Goal: Information Seeking & Learning: Understand process/instructions

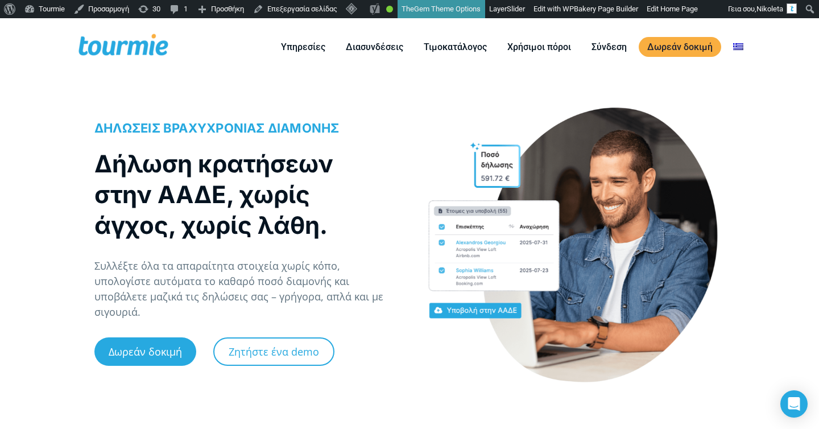
click at [400, 237] on div "ΔΗΛΩΣΕΙΣ ΒΡΑΧΥΧΡΟΝΙΑΣ ΔΙΑΜΟΝΗΣ Δήλωση κρατήσεων στην ΑΑΔΕ, χωρίς άγχος, χωρίς λ…" at bounding box center [245, 250] width 327 height 287
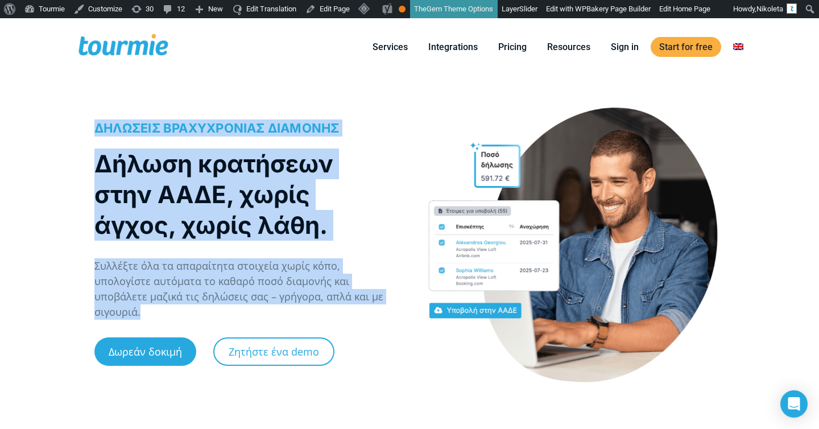
drag, startPoint x: 331, startPoint y: 321, endPoint x: 93, endPoint y: 136, distance: 301.4
click at [93, 136] on div "ΔΗΛΩΣΕΙΣ ΒΡΑΧΥΧΡΟΝΙΑΣ ΔΙΑΜΟΝΗΣ Δήλωση κρατήσεων στην ΑΑΔΕ, χωρίς άγχος, χωρίς λ…" at bounding box center [245, 250] width 327 height 287
click at [310, 169] on h1 "Δήλωση κρατήσεων στην ΑΑΔΕ, χωρίς άγχος, χωρίς λάθη." at bounding box center [240, 194] width 292 height 92
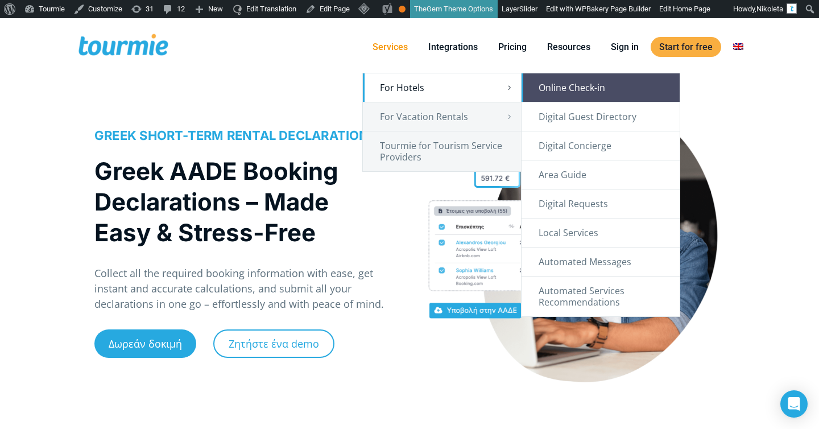
click at [547, 93] on link "Online Check-in" at bounding box center [600, 87] width 158 height 28
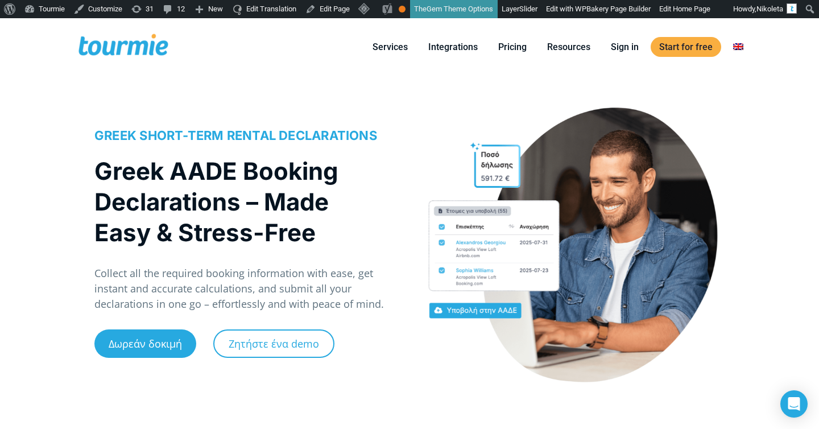
click at [301, 174] on h1 "Greek AADE Booking Declarations – Made Easy & Stress-Free" at bounding box center [240, 202] width 292 height 92
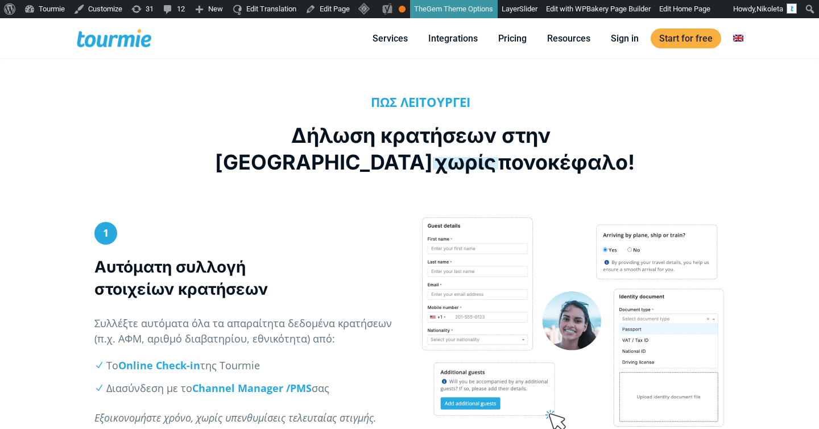
scroll to position [346, 0]
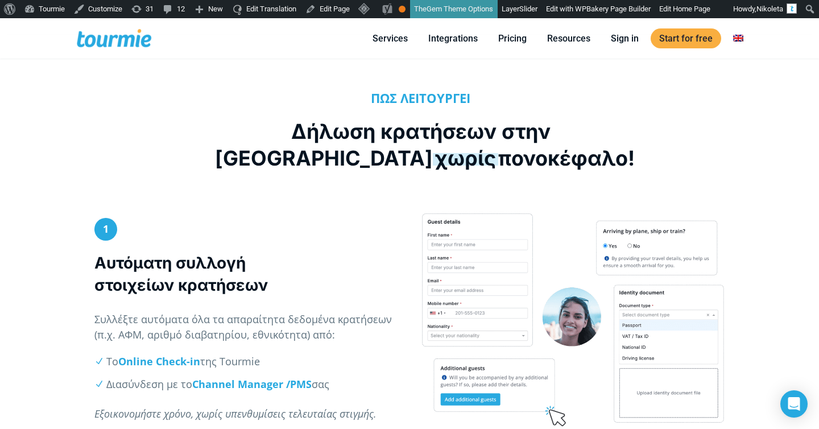
drag, startPoint x: 343, startPoint y: 88, endPoint x: 544, endPoint y: 164, distance: 215.0
click at [543, 164] on div "ΠΩΣ ΛΕΙΤΟΥΡΓΕΙ Δήλωση κρατήσεων στην ΑΑΔΕ χωρίς πονοκέφαλο!" at bounding box center [409, 129] width 819 height 168
copy div "ΠΩΣ ΛΕΙΤΟΥΡΓΕΙ Δήλωση κρατήσεων στην ΑΑΔΕ χωρίς πονοκέφαλο!"
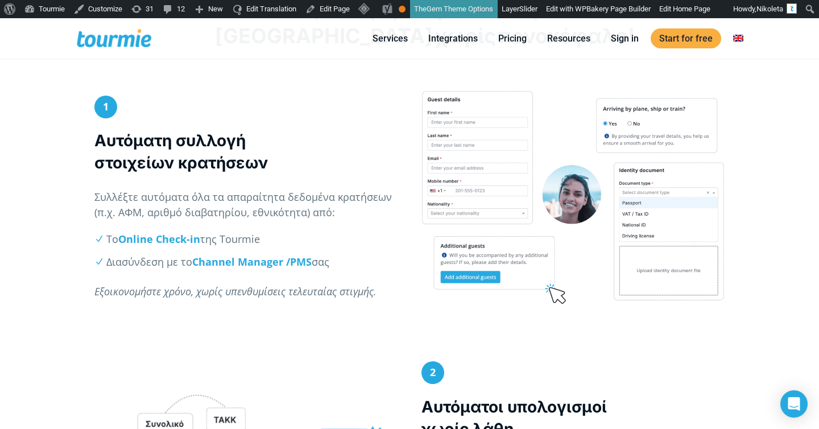
scroll to position [518, 0]
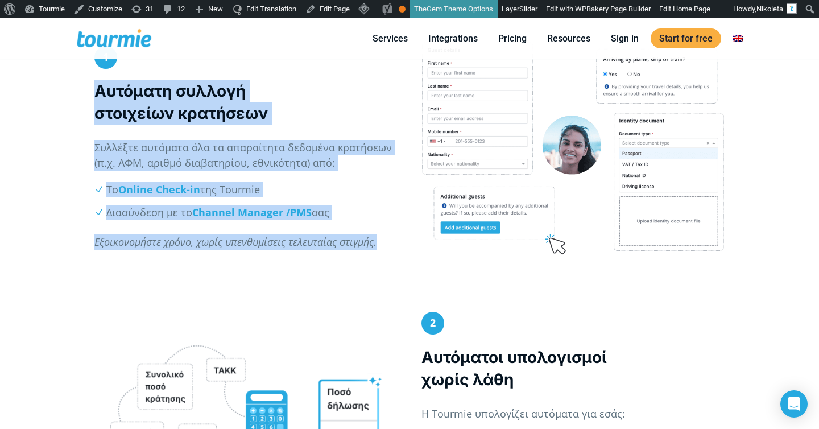
drag, startPoint x: 90, startPoint y: 86, endPoint x: 382, endPoint y: 238, distance: 329.5
click at [382, 238] on div "1 Αυτόματη συλλογή στοιχείων κρατήσεων Συλλέξτε αυτόματα όλα τα απαραίτητα δεδο…" at bounding box center [245, 153] width 327 height 225
copy div "Αυτόματη συλλογή στοιχείων κρατήσεων Συλλέξτε αυτόματα όλα τα απαραίτητα δεδομέ…"
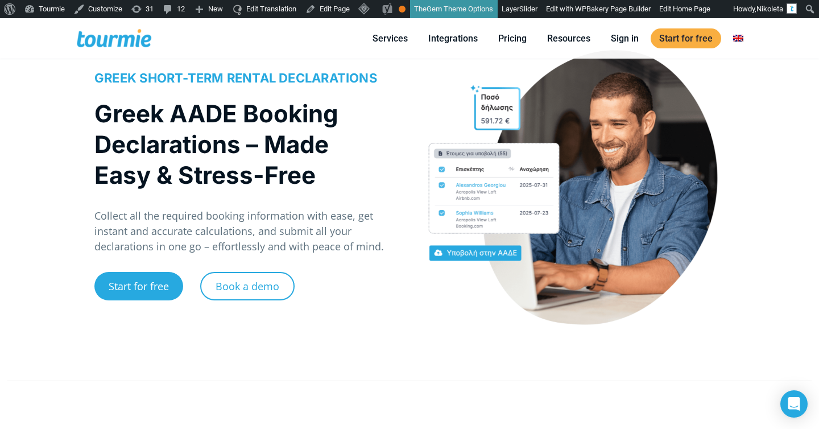
scroll to position [323, 0]
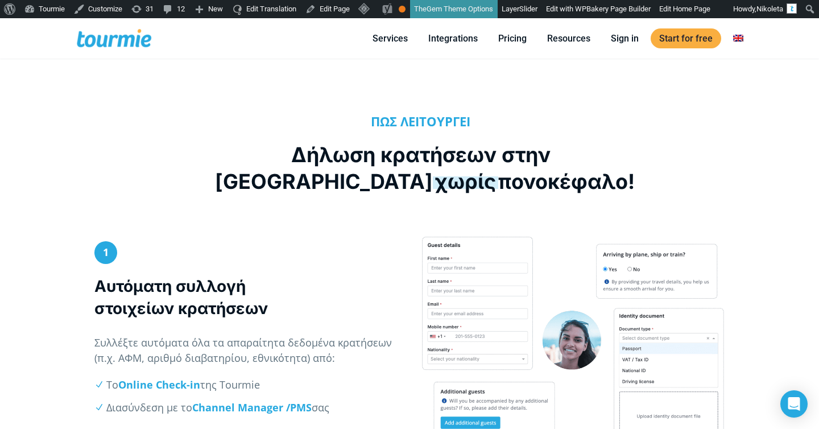
click at [265, 167] on h2 "Δήλωση κρατήσεων στην ΑΑΔΕ χωρίς πονοκέφαλο!" at bounding box center [421, 168] width 412 height 53
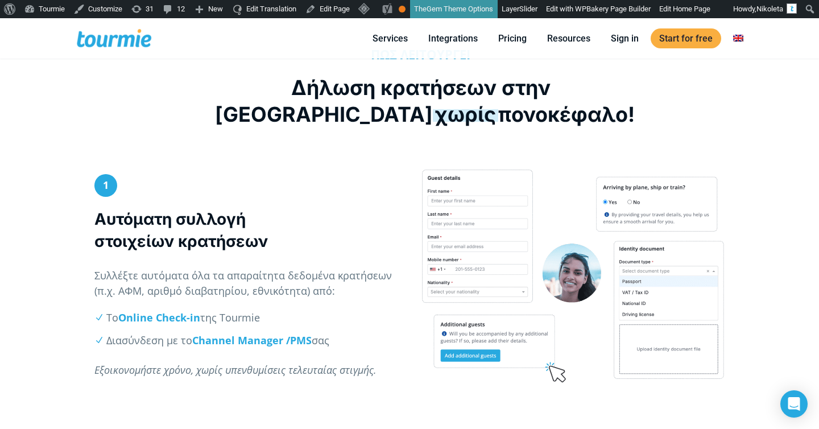
scroll to position [451, 0]
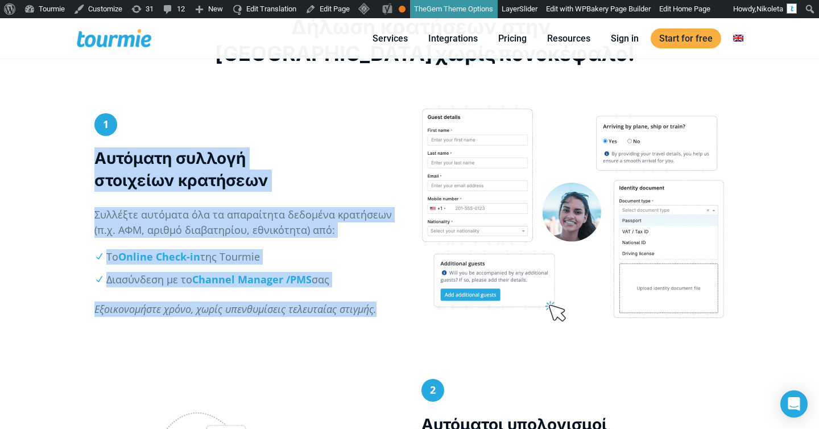
drag, startPoint x: 90, startPoint y: 163, endPoint x: 381, endPoint y: 319, distance: 330.9
click at [382, 318] on div "1 Αυτόματη συλλογή στοιχείων κρατήσεων Συλλέξτε αυτόματα όλα τα απαραίτητα δεδο…" at bounding box center [245, 220] width 327 height 225
copy div "Αυτόματη συλλογή στοιχείων κρατήσεων Συλλέξτε αυτόματα όλα τα απαραίτητα δεδομέ…"
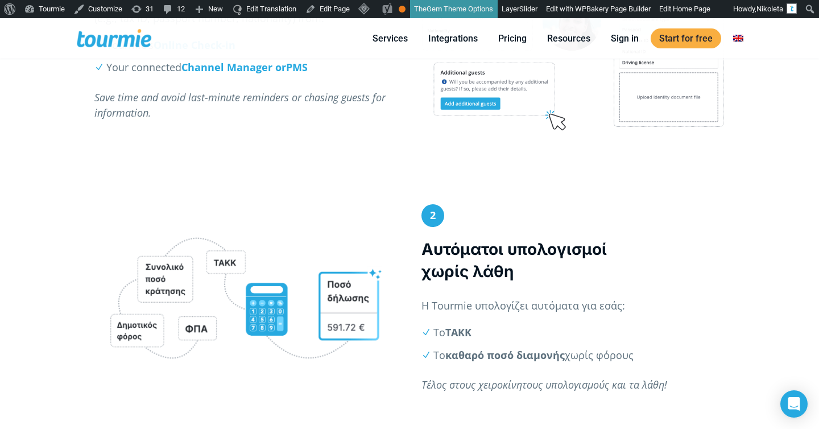
scroll to position [832, 0]
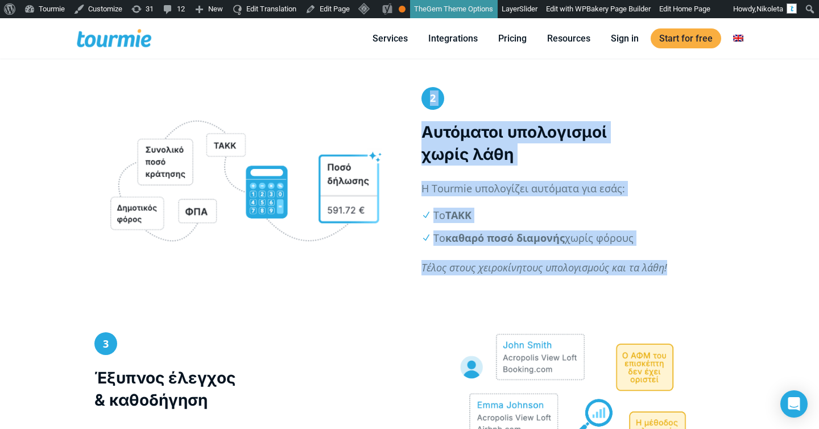
drag, startPoint x: 453, startPoint y: 302, endPoint x: 406, endPoint y: 131, distance: 177.3
click at [406, 131] on div "2 Αυτόματοι υπολογισμοί χωρίς λάθη Η Tourmie υπολογίζει αυτόματα για εσάς: Το Τ…" at bounding box center [409, 210] width 819 height 246
copy div "2 Αυτόματοι υπολογισμοί χωρίς λάθη Η Tourmie υπολογίζει αυτόματα για εσάς: Το Τ…"
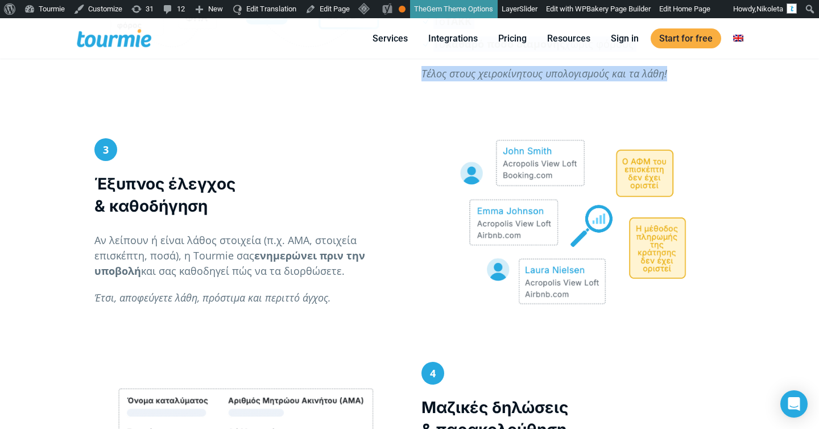
scroll to position [1048, 0]
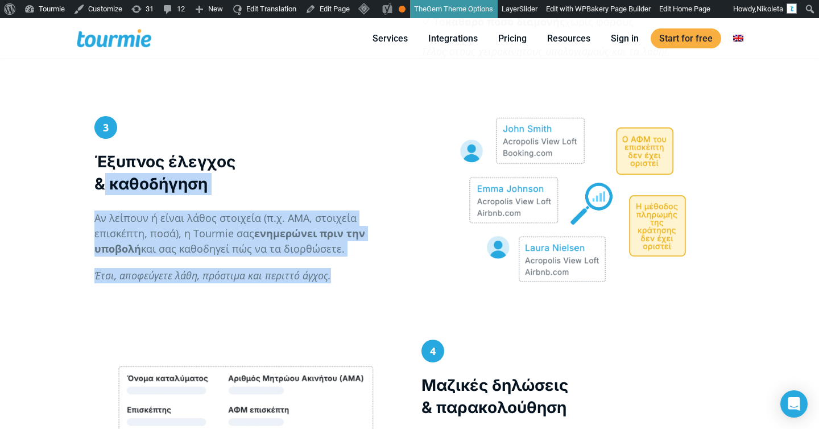
drag, startPoint x: 228, startPoint y: 302, endPoint x: 91, endPoint y: 175, distance: 187.4
click at [91, 175] on div "3 Έξυπνος έλεγχος & καθοδήγηση Αν λείπουν ή είναι λάθος στοιχεία (π.χ. ΑΜΑ, στο…" at bounding box center [409, 227] width 819 height 223
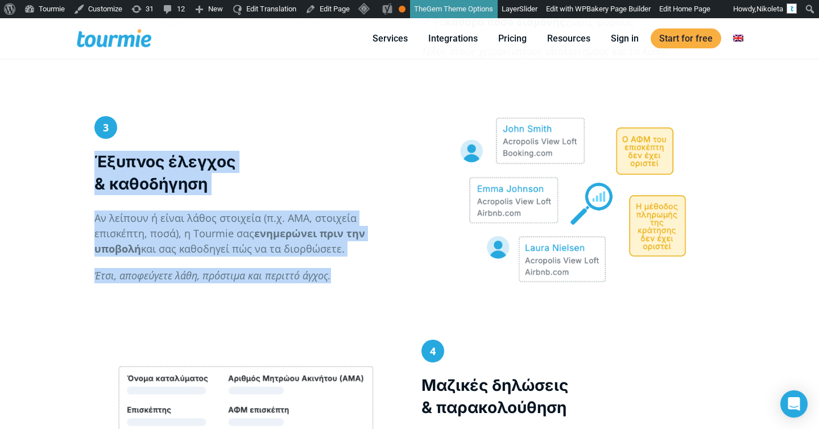
drag, startPoint x: 89, startPoint y: 157, endPoint x: 344, endPoint y: 313, distance: 299.5
click at [344, 313] on div "3 Έξυπνος έλεγχος & καθοδήγηση Αν λείπουν ή είναι λάθος στοιχεία (π.χ. ΑΜΑ, στο…" at bounding box center [409, 227] width 819 height 223
copy div "Έξυπνος έλεγχος & καθοδήγηση Αν λείπουν ή είναι λάθος στοιχεία (π.χ. ΑΜΑ, στοιχ…"
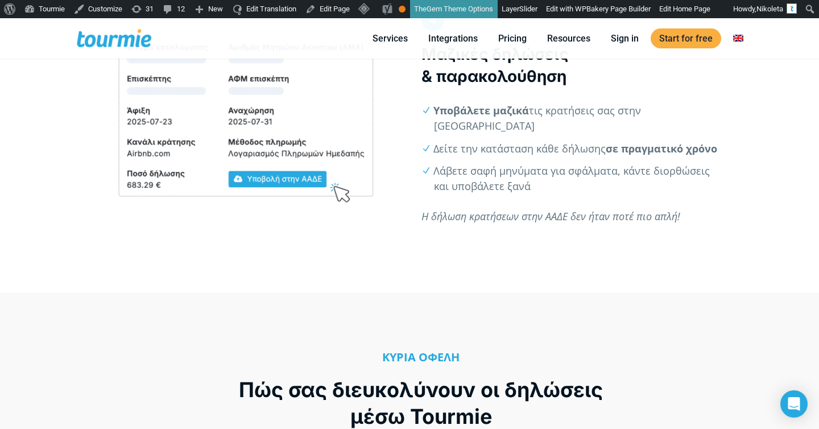
scroll to position [1215, 0]
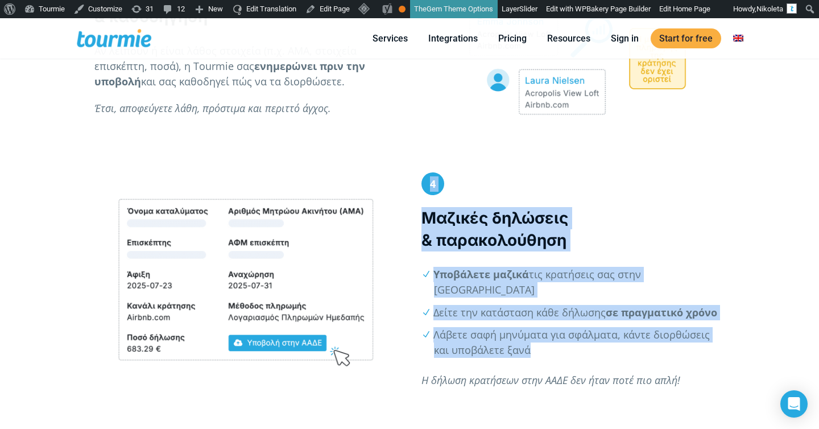
drag, startPoint x: 405, startPoint y: 214, endPoint x: 696, endPoint y: 363, distance: 327.5
click at [698, 363] on div "4 Μαζικές δηλώσεις & παρακολούθηση Υποβάλετε μαζικά τις κρατήσεις σας στην ΑΑΔΕ…" at bounding box center [409, 313] width 819 height 283
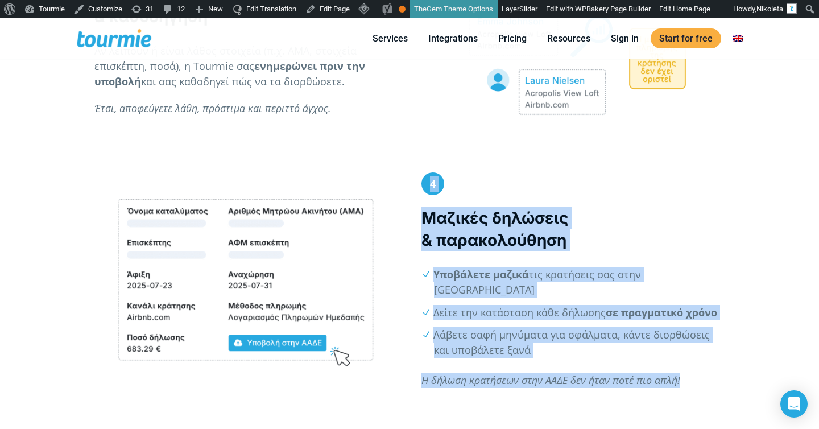
copy div "4 Μαζικές δηλώσεις & παρακολούθηση Υποβάλετε μαζικά τις κρατήσεις σας στην ΑΑΔΕ…"
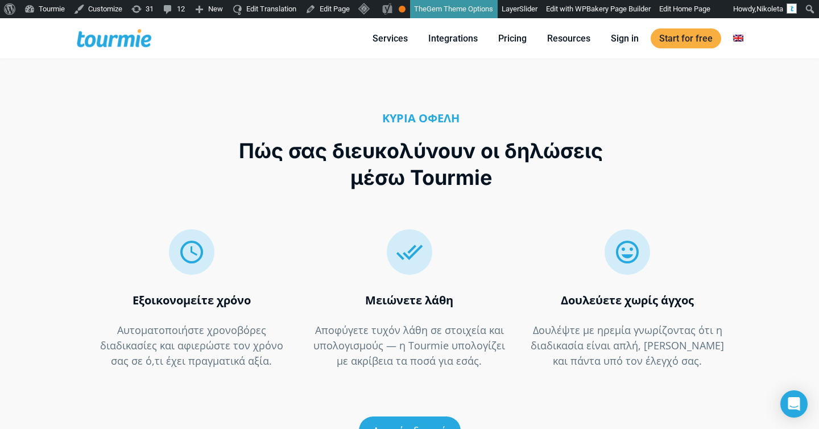
scroll to position [1595, 0]
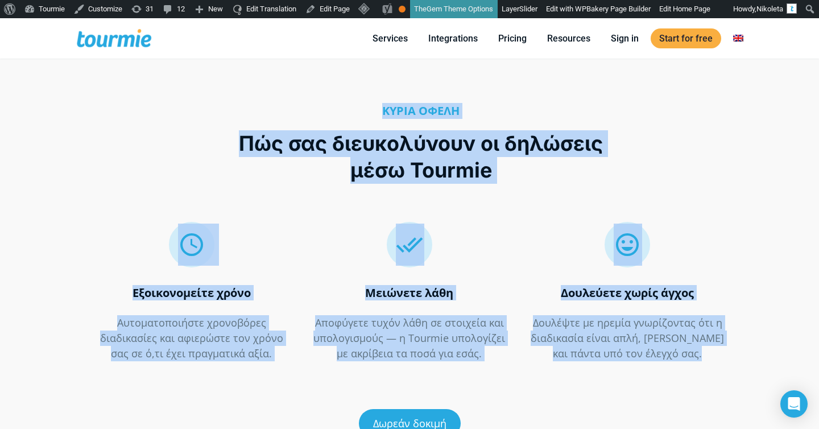
drag, startPoint x: 325, startPoint y: 117, endPoint x: 726, endPoint y: 352, distance: 465.1
click at [727, 352] on div "ΚΥΡΙΑ ΟΦΕΛΗ Πώς σας διευκολύνουν οι δηλώσεις μέσω Tourmie   Εξοικονομείτε χρό…" at bounding box center [409, 273] width 819 height 454
copy div "ΚΥΡΙΑ ΟΦΕΛΗ Πώς σας διευκολύνουν οι δηλώσεις μέσω Tourmie   Εξοικονομείτε χρό…"
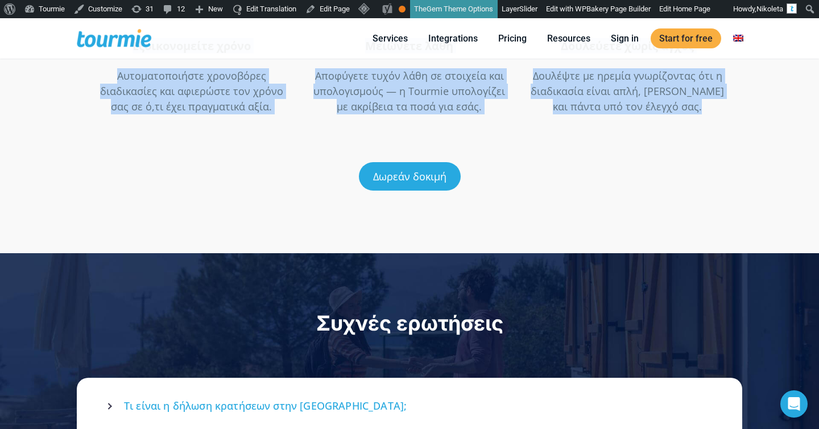
scroll to position [1862, 0]
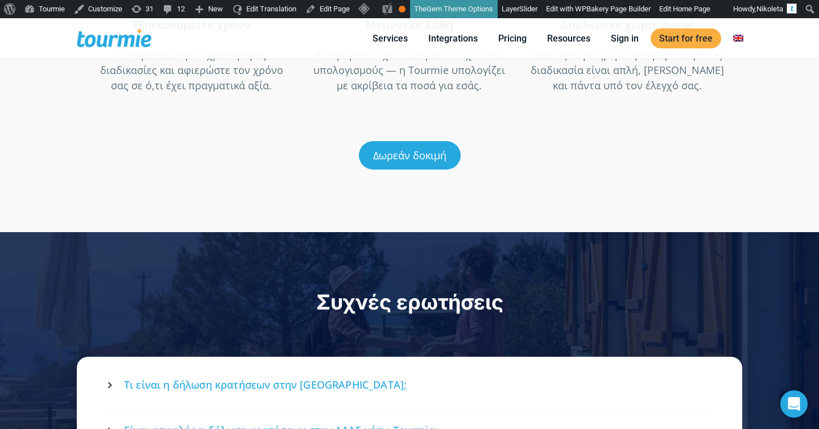
click at [294, 143] on div "Δωρεάν δοκιμή" at bounding box center [409, 155] width 630 height 63
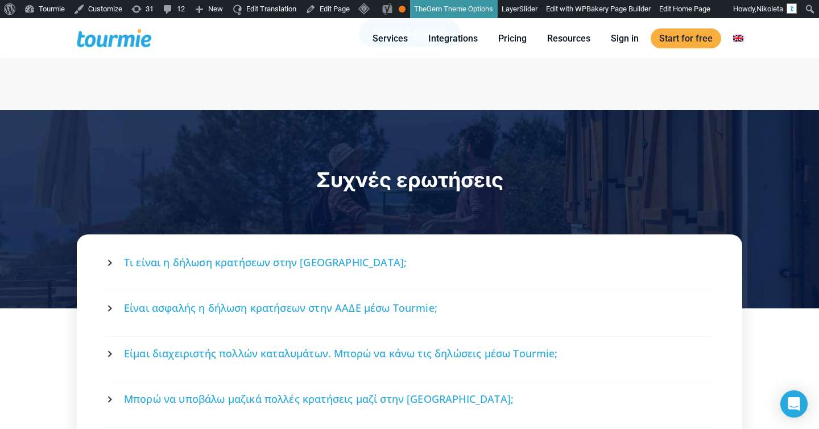
scroll to position [2081, 0]
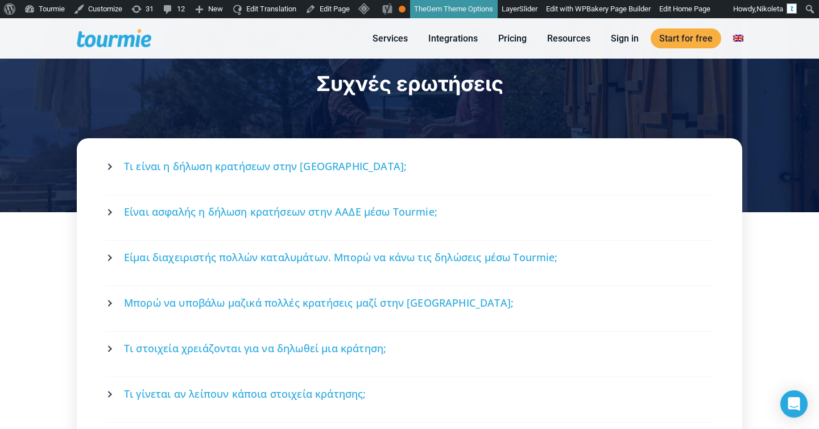
click at [339, 86] on span "Συχνές ερωτήσεις" at bounding box center [409, 83] width 187 height 25
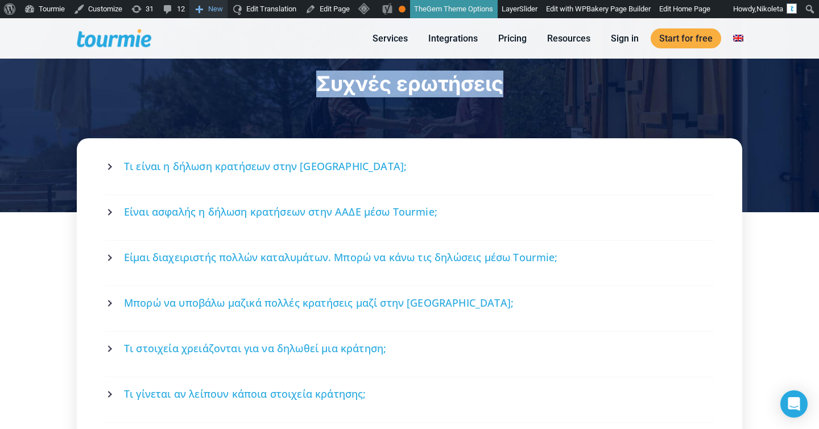
copy span "Συχνές"
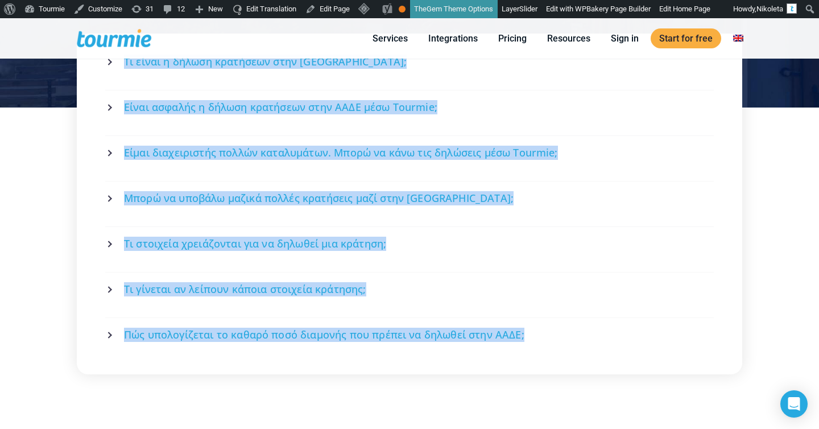
drag, startPoint x: 186, startPoint y: 351, endPoint x: 119, endPoint y: 65, distance: 294.3
click at [119, 65] on div "Τι είναι η δήλωση κρατήσεων στην ΑΑΔΕ; Η δήλωση κρατήσεων στην ΑΑΔΕ είναι η υπο…" at bounding box center [409, 204] width 665 height 341
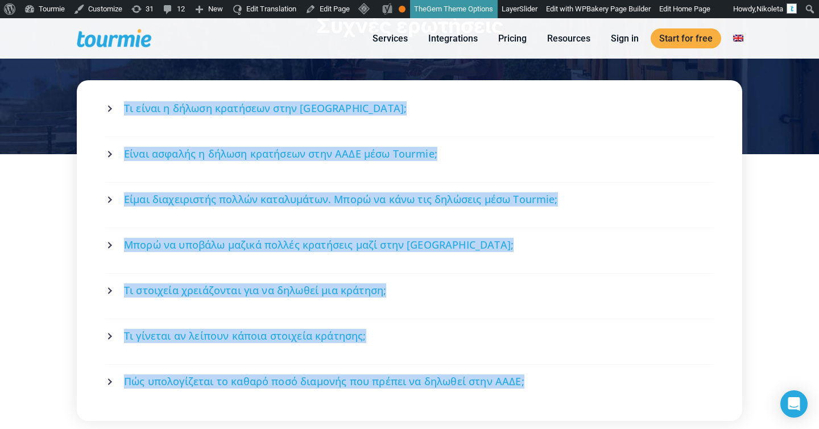
scroll to position [2135, 0]
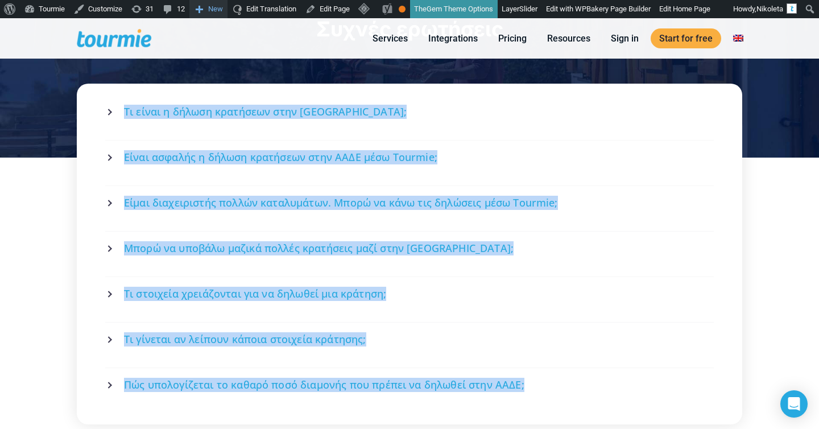
copy div "Τι είναι η δήλωση κρατήσεων στην ΑΑΔΕ; Η δήλωση κρατήσεων στην ΑΑΔΕ είναι η υπο…"
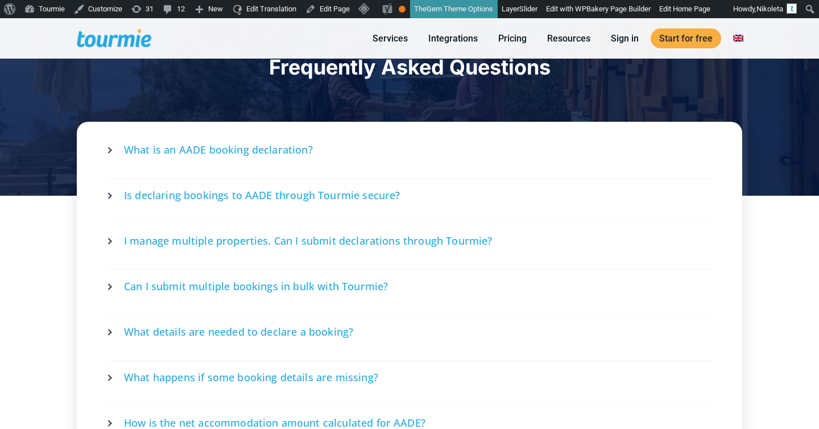
scroll to position [2197, 0]
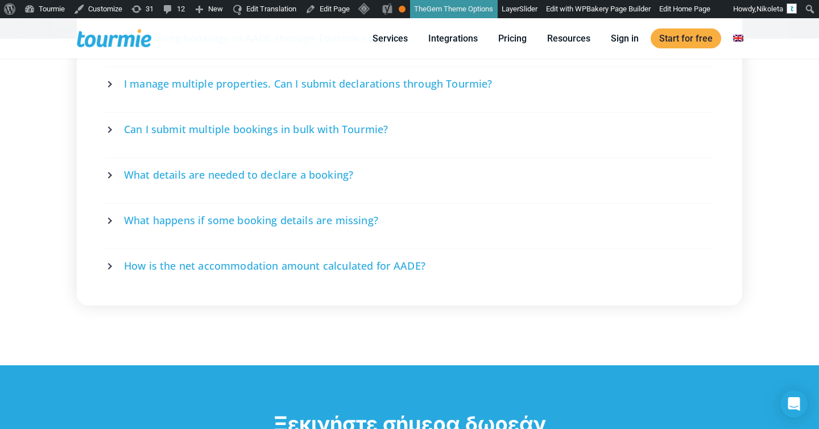
click at [200, 259] on span "How is the net accommodation amount calculated for AADE?" at bounding box center [274, 266] width 301 height 14
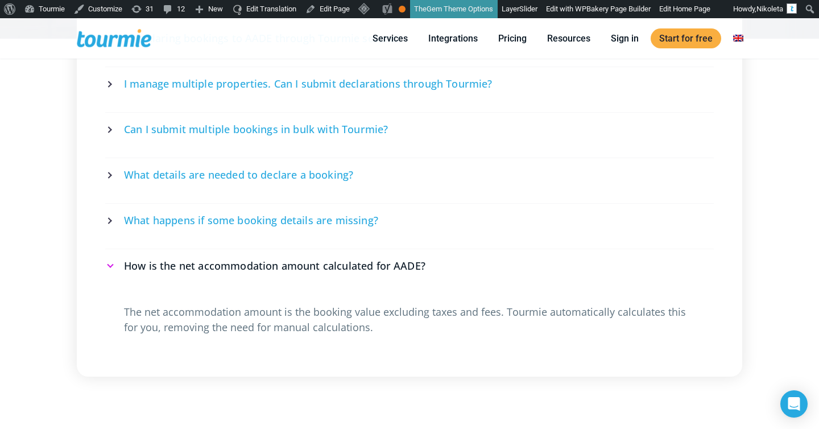
scroll to position [2168, 0]
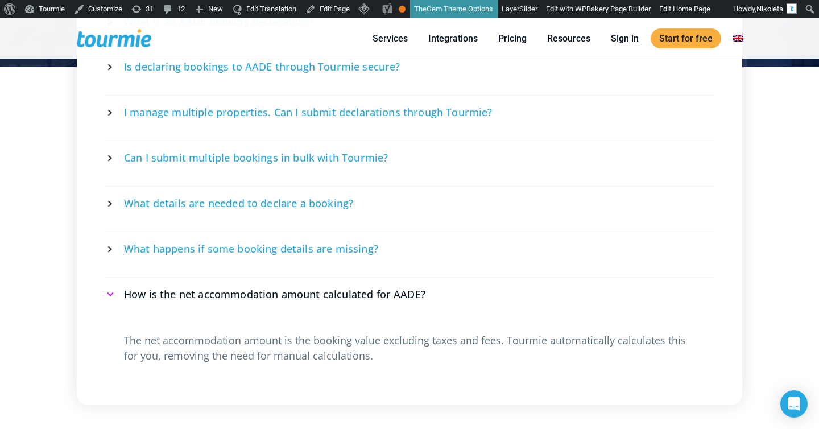
click at [192, 243] on span "What happens if some booking details are missing?" at bounding box center [251, 249] width 254 height 14
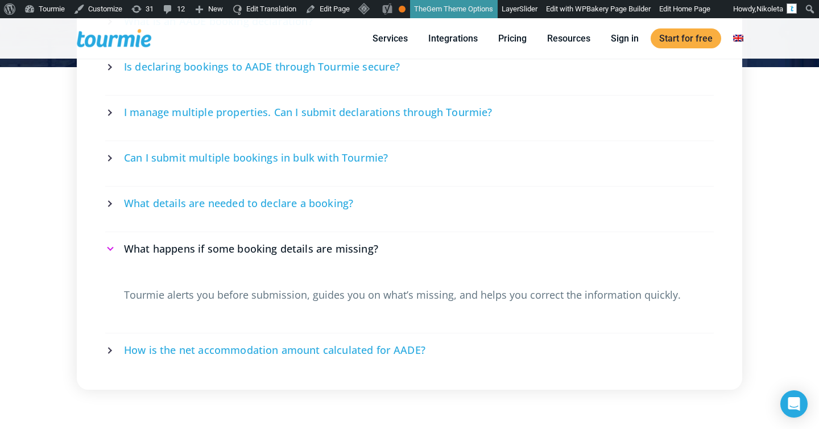
click at [189, 196] on span "What details are needed to declare a booking?" at bounding box center [238, 203] width 229 height 14
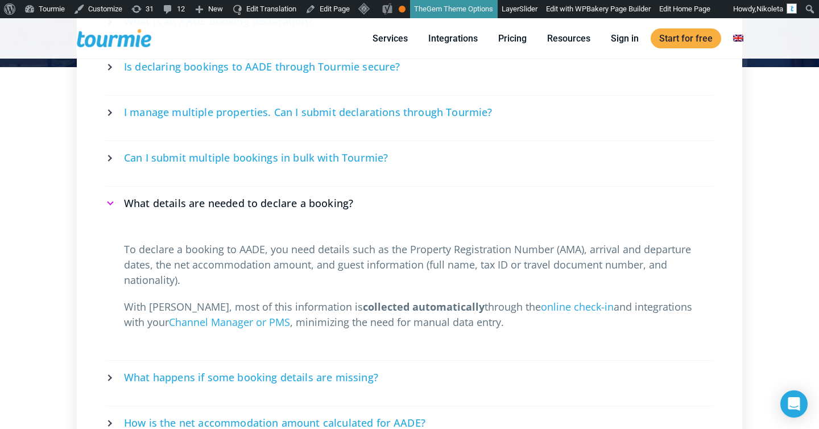
click at [180, 156] on span "Can I submit multiple bookings in bulk with Tourmie?" at bounding box center [256, 158] width 264 height 14
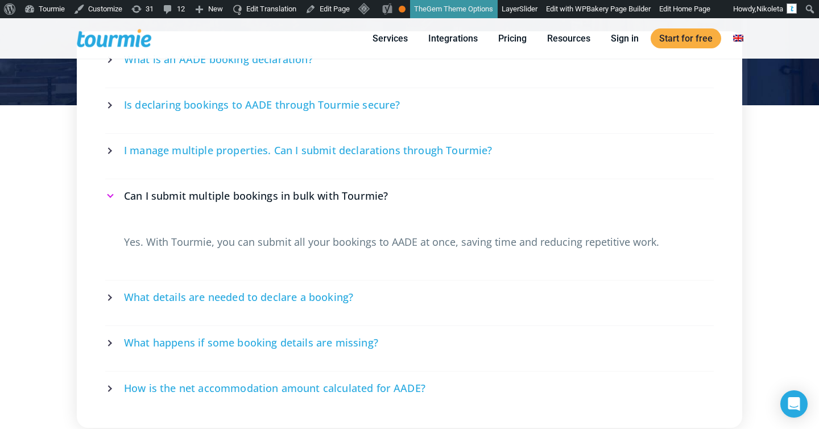
scroll to position [2129, 0]
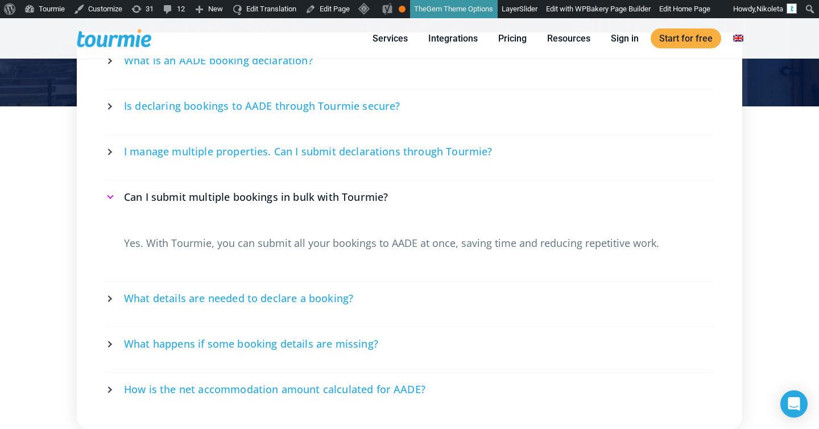
click at [176, 149] on span "I manage multiple properties. Can I submit declarations through Tourmie?" at bounding box center [308, 151] width 368 height 14
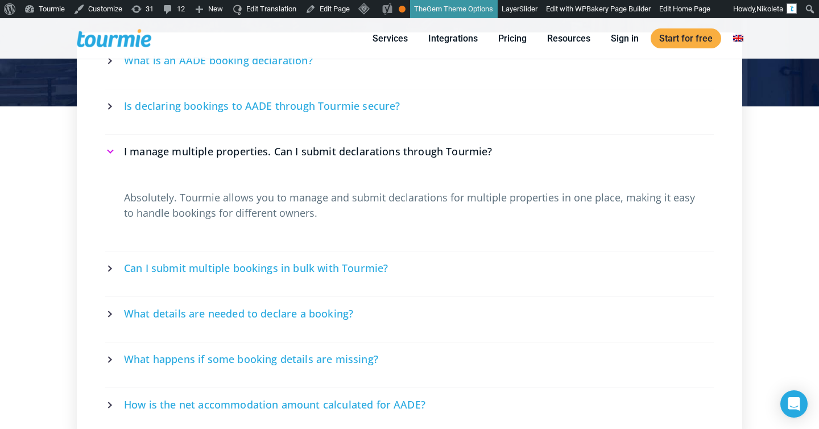
click at [173, 113] on link "Is declaring bookings to AADE through Tourmie secure?" at bounding box center [409, 106] width 605 height 30
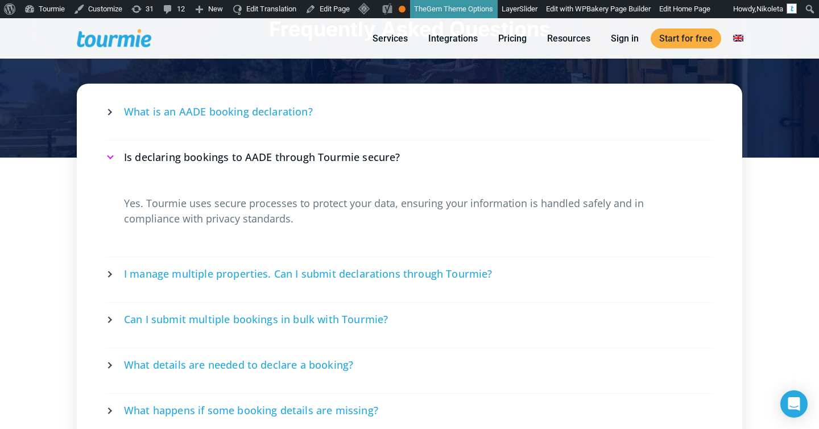
scroll to position [2065, 0]
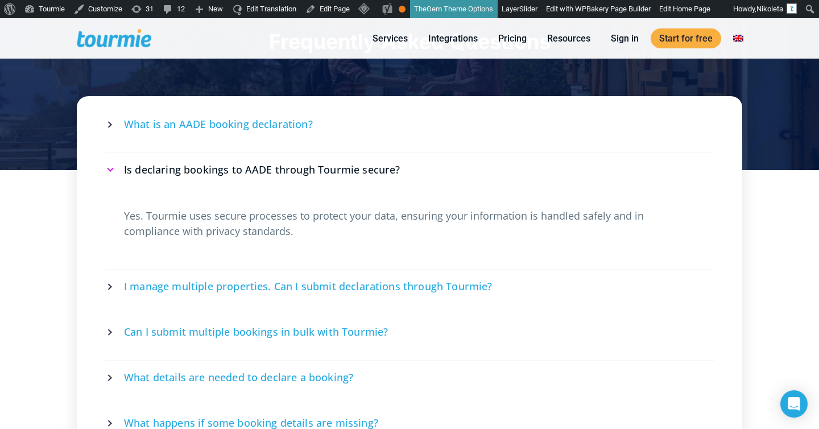
click at [164, 123] on span "What is an AADE booking declaration?" at bounding box center [218, 124] width 189 height 14
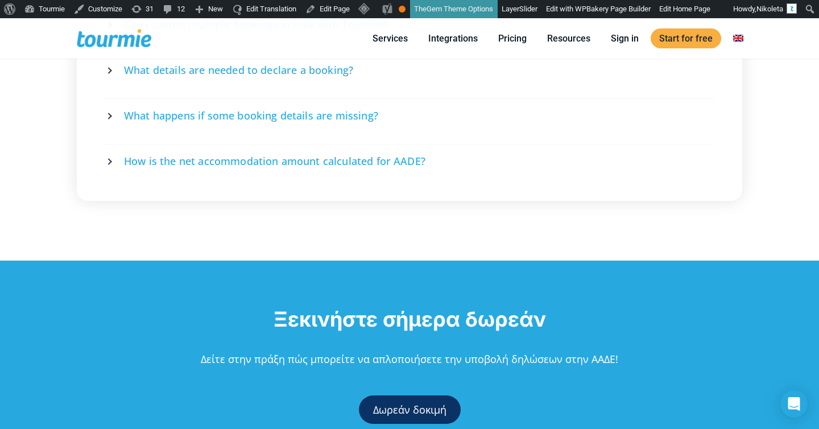
scroll to position [2447, 0]
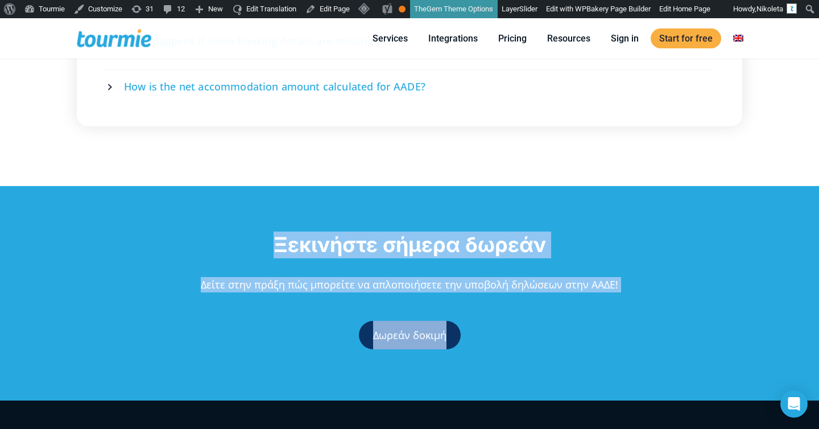
drag, startPoint x: 269, startPoint y: 219, endPoint x: 510, endPoint y: 346, distance: 273.1
click at [510, 346] on div "Ξεκινήστε σήμερα δωρεάν Δείτε στην πράξη πώς μπορείτε να απλοποιήσετε την υποβο…" at bounding box center [409, 298] width 819 height 135
copy div "Ξεκινήστε σήμερα δωρεάν Δείτε στην πράξη πώς μπορείτε να απλοποιήσετε την υποβο…"
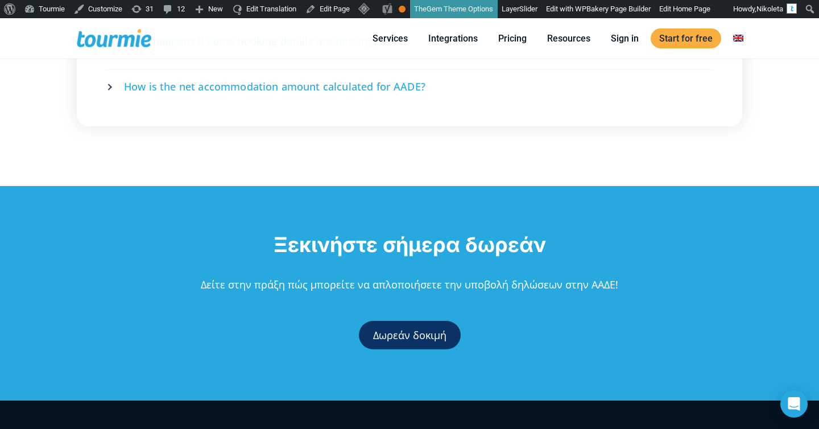
click at [517, 277] on span "Δείτε στην πράξη πώς μπορείτε να απλοποιήσετε την υποβολή δηλώσεων στην ΑΑΔΕ!" at bounding box center [409, 284] width 417 height 14
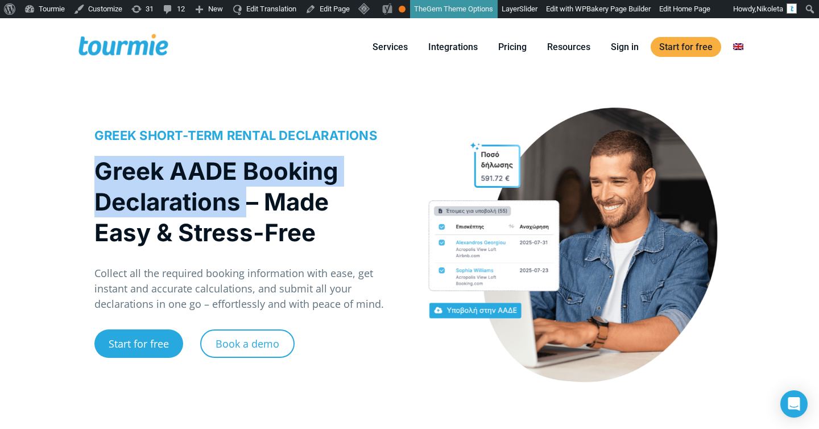
drag, startPoint x: 244, startPoint y: 208, endPoint x: 72, endPoint y: 158, distance: 179.4
click at [72, 158] on div "GREEK SHORT-TERM RENTAL DECLARATIONS Greek AADE Booking Declarations – Made Eas…" at bounding box center [409, 256] width 819 height 321
copy h1 "Greek AADE Booking Declarations"
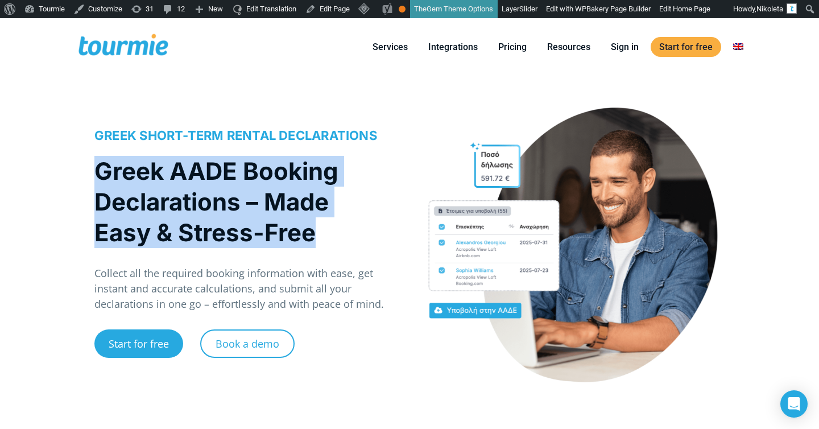
drag, startPoint x: 322, startPoint y: 245, endPoint x: 93, endPoint y: 163, distance: 243.5
click at [93, 163] on div "GREEK SHORT-TERM RENTAL DECLARATIONS Greek AADE Booking Declarations – Made Eas…" at bounding box center [245, 250] width 327 height 287
copy h1 "Greek AADE Booking Declarations – Made Easy & Stress-Free"
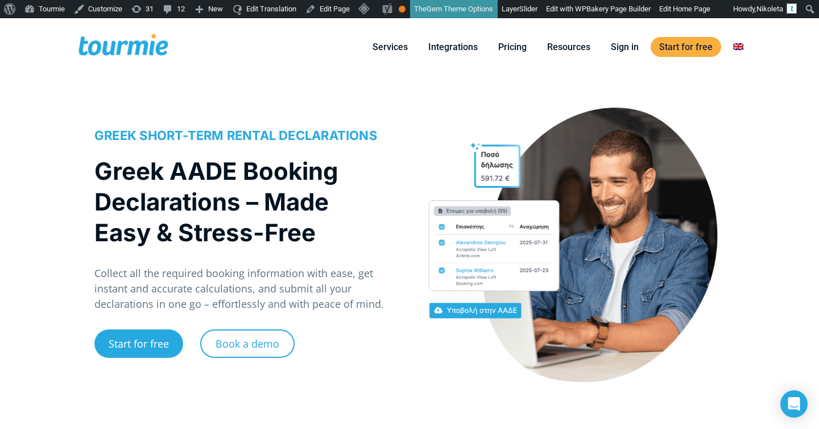
click at [199, 171] on h1 "Greek AADE Booking Declarations – Made Easy & Stress-Free" at bounding box center [240, 202] width 292 height 92
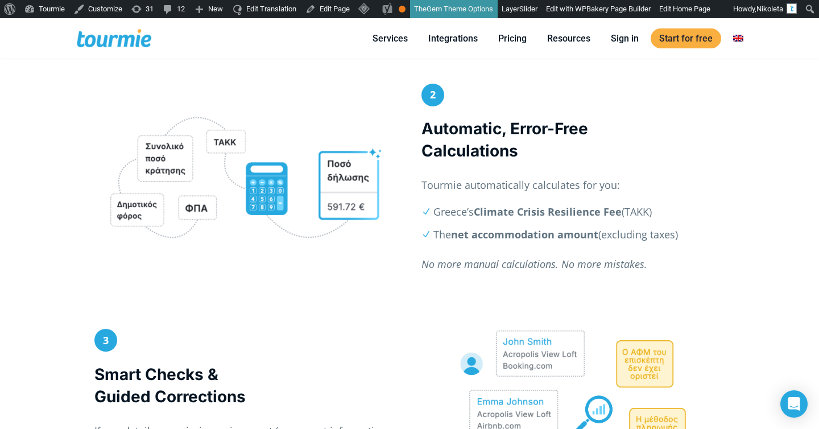
scroll to position [782, 0]
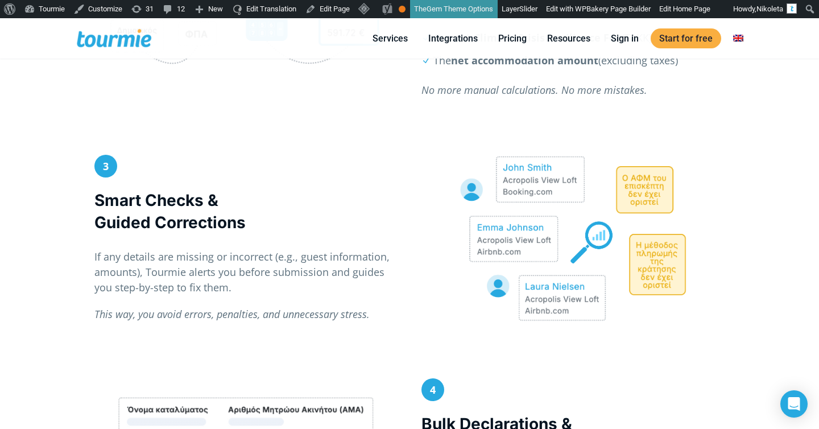
scroll to position [999, 0]
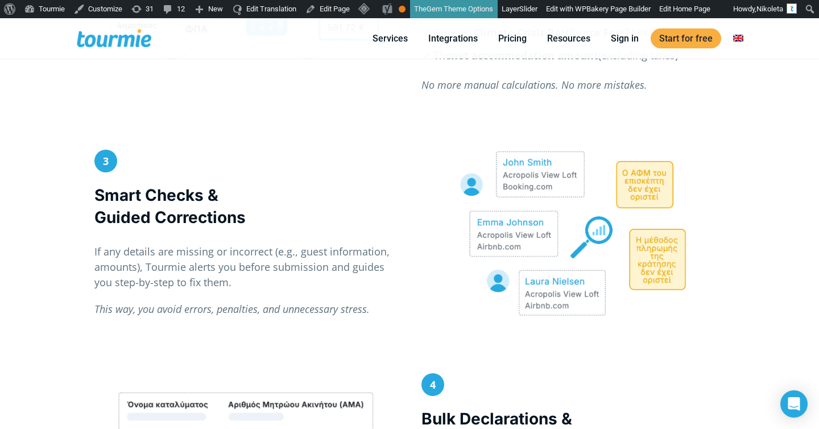
drag, startPoint x: 256, startPoint y: 225, endPoint x: 90, endPoint y: 192, distance: 168.8
click at [91, 192] on div "3 Smart Checks & Guided Corrections If any details are missing or incorrect (e.…" at bounding box center [245, 239] width 327 height 178
copy h3 "Smart Checks & Guided Corrections"
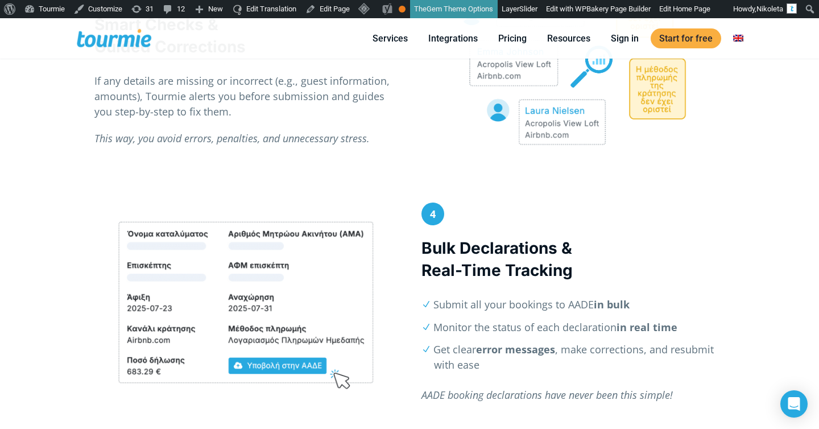
scroll to position [1260, 0]
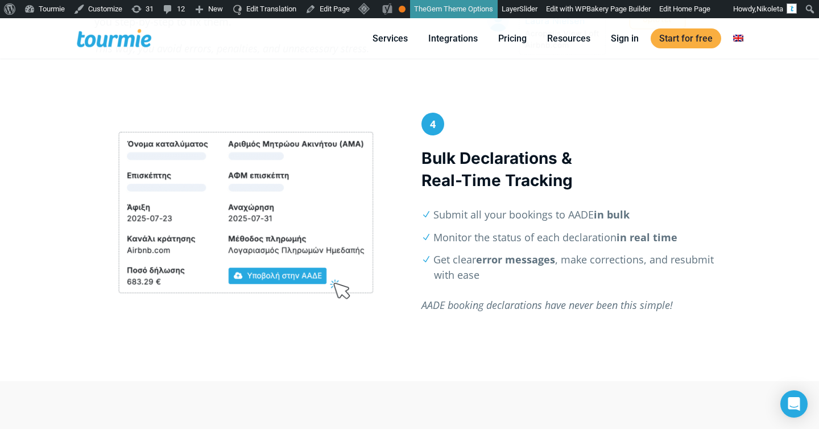
click at [502, 182] on h3 "Bulk Declarations & Real-Time Tracking" at bounding box center [572, 169] width 303 height 44
copy h3 "Tracking"
click at [576, 182] on h3 "Bulk Declarations & Real-Time Tracking" at bounding box center [572, 169] width 303 height 44
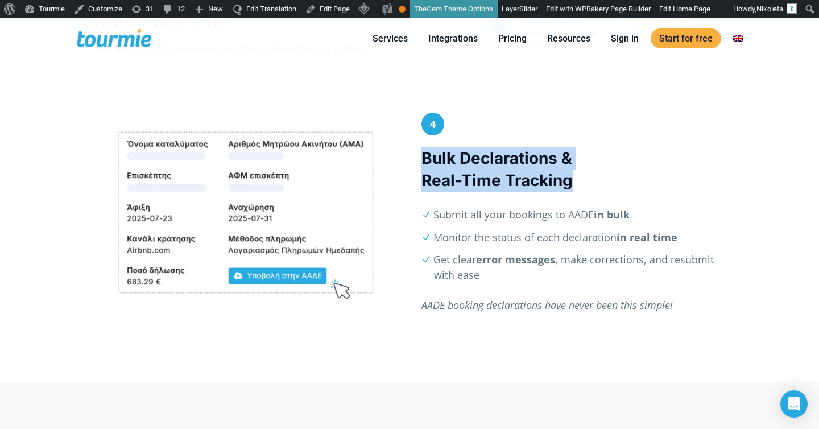
drag, startPoint x: 576, startPoint y: 182, endPoint x: 416, endPoint y: 164, distance: 161.3
click at [416, 164] on div "4 Bulk Declarations & Real-Time Tracking Submit all your bookings to AADE in bu…" at bounding box center [572, 218] width 327 height 211
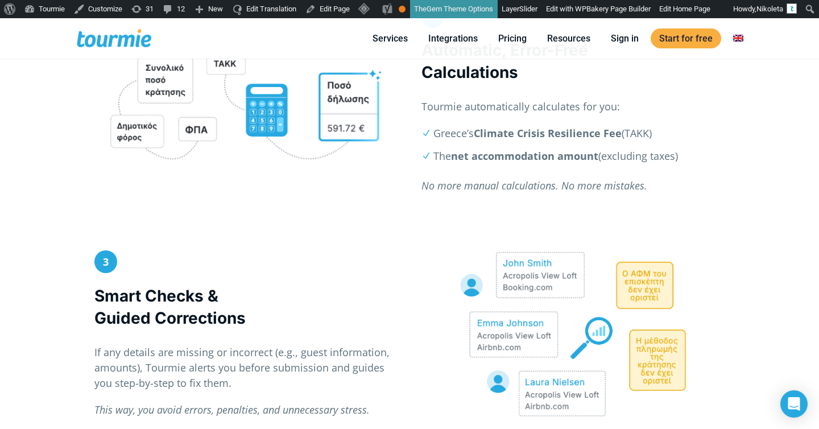
scroll to position [790, 0]
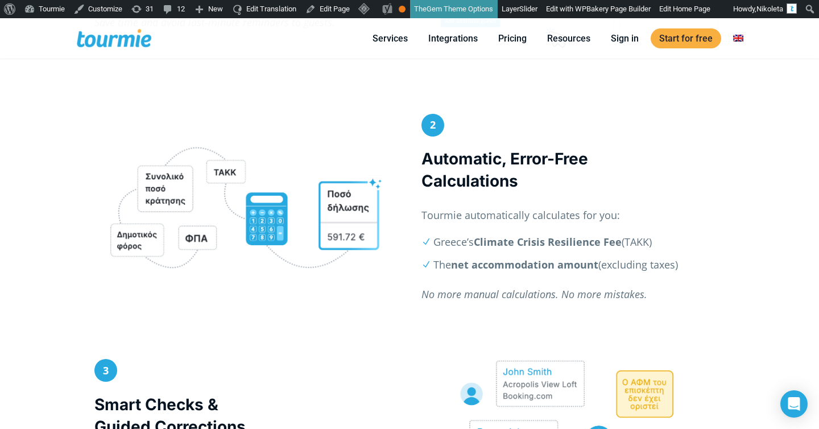
drag, startPoint x: 525, startPoint y: 181, endPoint x: 423, endPoint y: 150, distance: 106.5
click at [423, 150] on h3 "Automatic, Error-Free Calculations" at bounding box center [572, 170] width 303 height 44
copy h3 "Automatic, Error-Free Calculations"
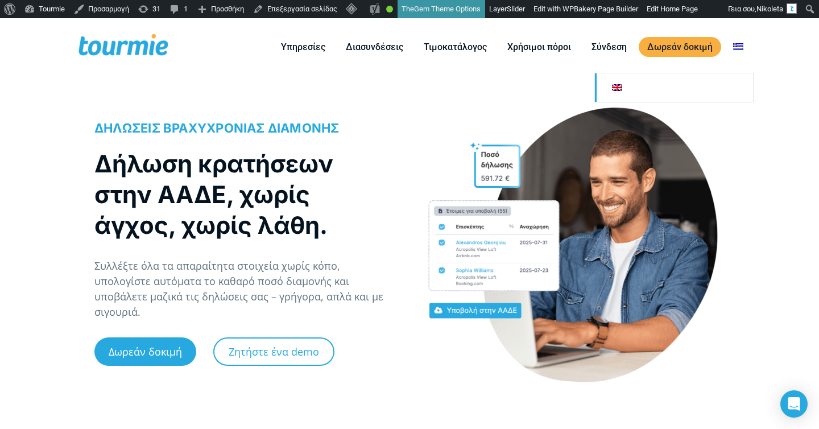
click at [708, 76] on link at bounding box center [674, 87] width 158 height 28
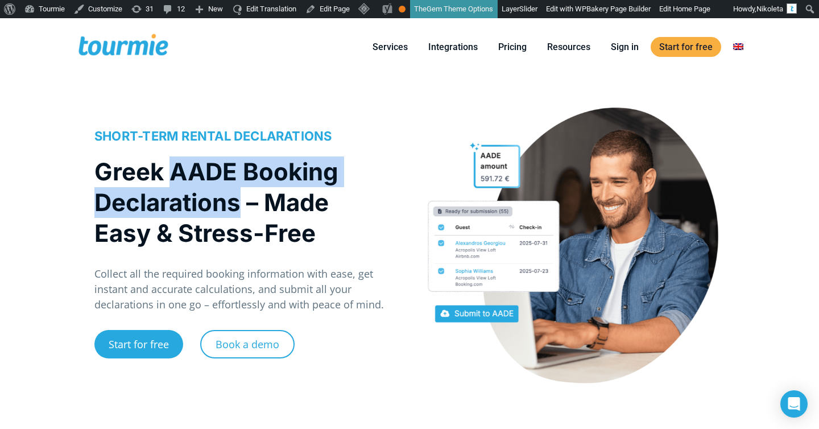
drag, startPoint x: 171, startPoint y: 177, endPoint x: 241, endPoint y: 206, distance: 75.7
click at [241, 206] on h1 "Greek AADE Booking Declarations – Made Easy & Stress-Free" at bounding box center [240, 202] width 292 height 92
copy h1 "AADE Booking Declarations"
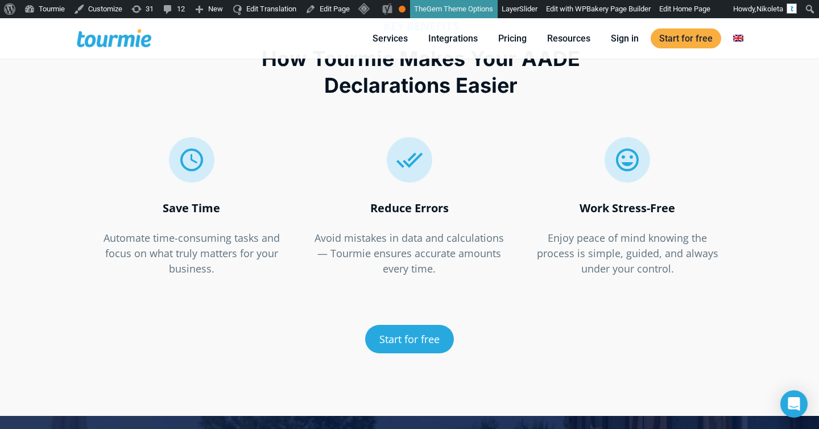
scroll to position [1623, 0]
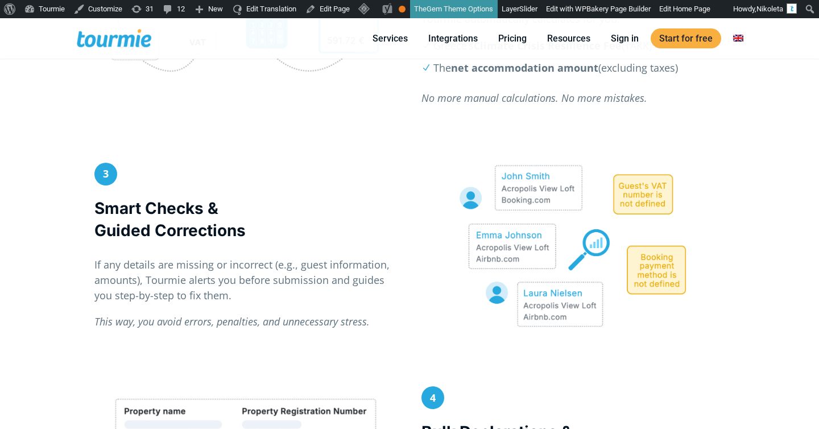
scroll to position [1024, 0]
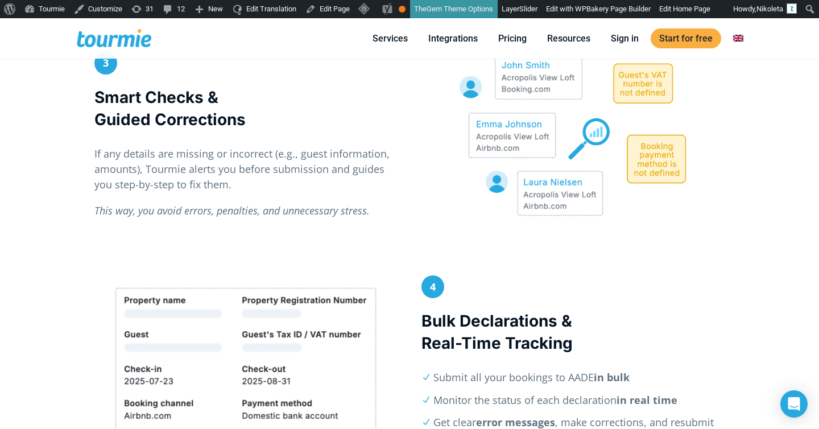
checkbox input "true"
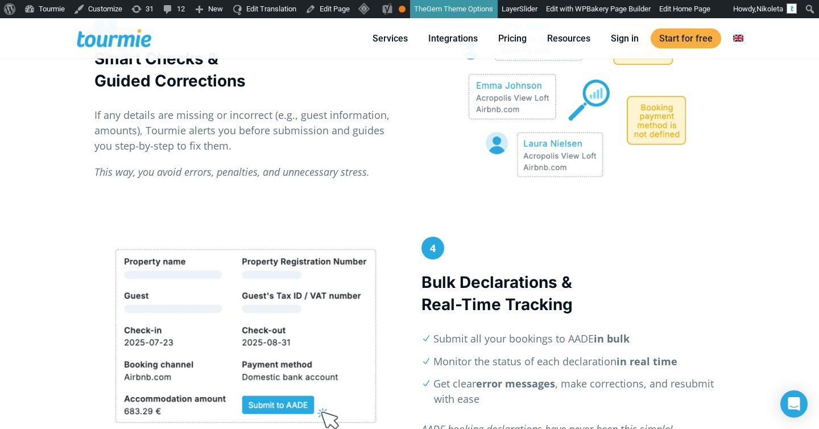
scroll to position [1119, 0]
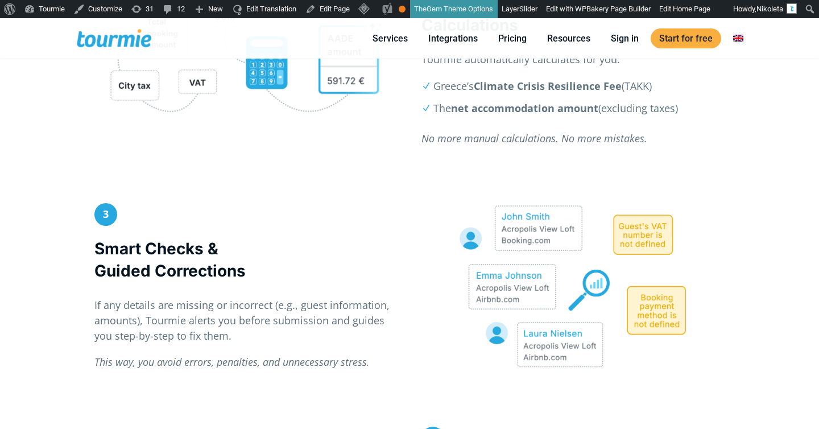
scroll to position [1159, 0]
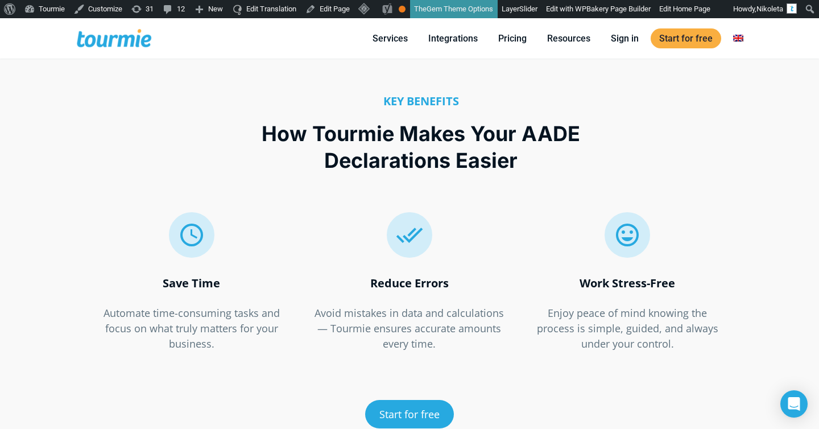
scroll to position [1629, 0]
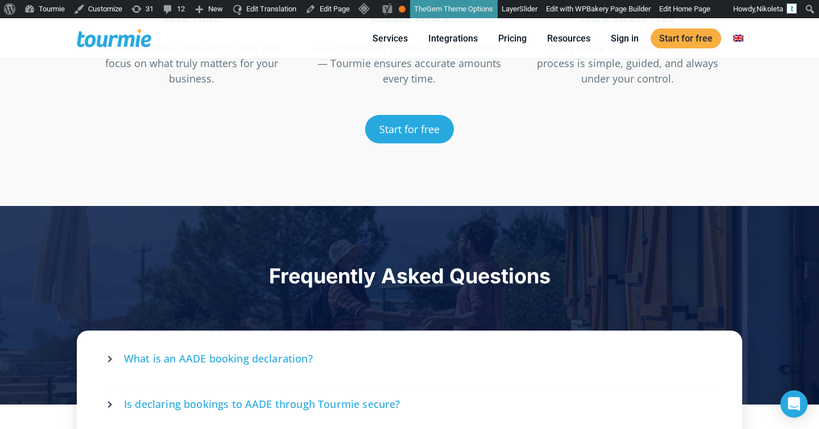
scroll to position [1935, 0]
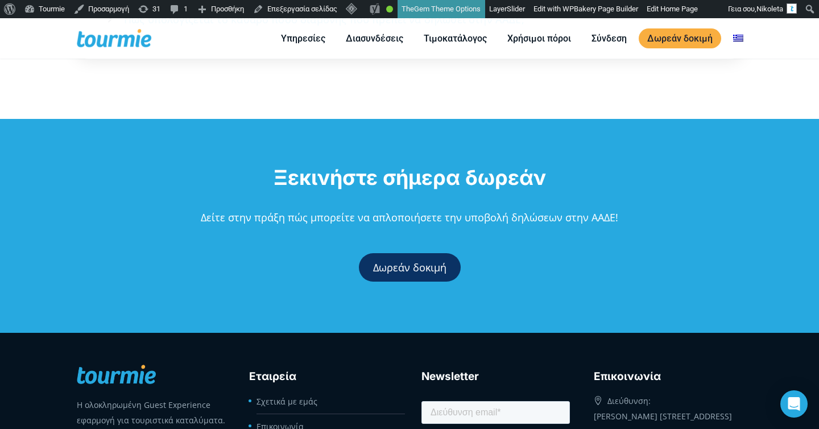
scroll to position [2704, 0]
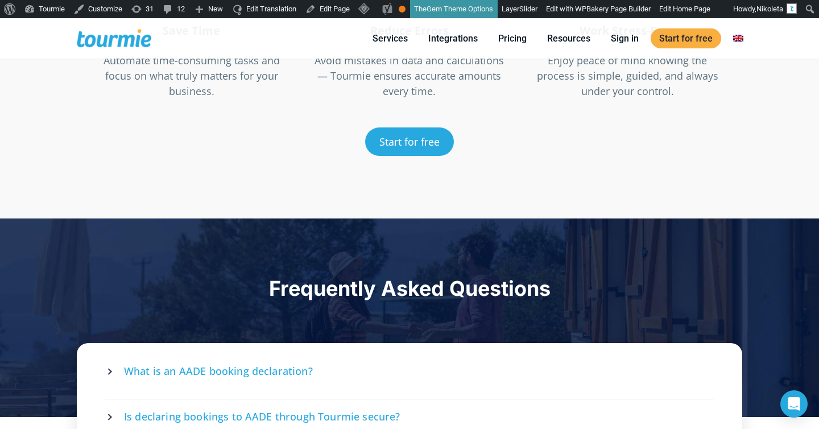
scroll to position [1800, 0]
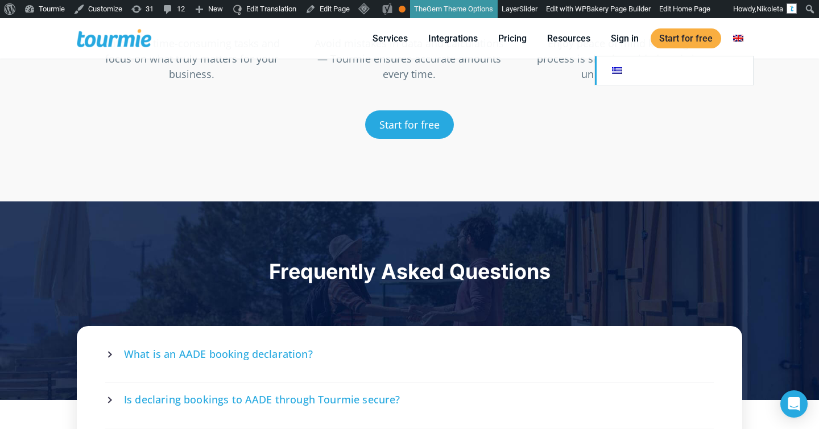
click at [711, 73] on link at bounding box center [674, 70] width 158 height 28
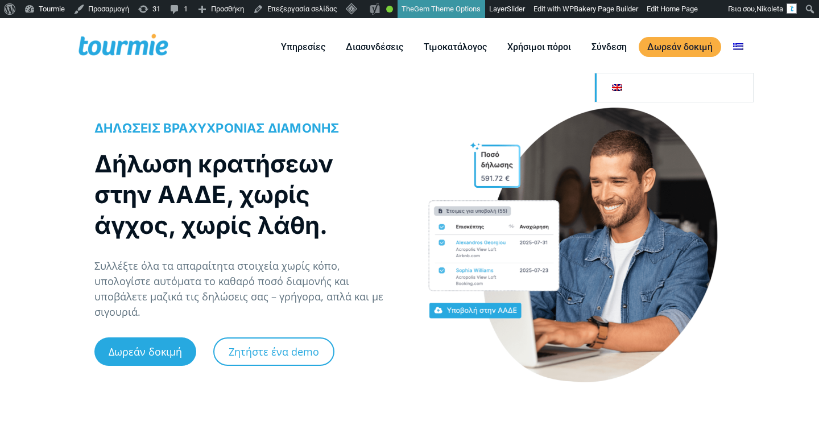
click at [717, 82] on link at bounding box center [674, 87] width 158 height 28
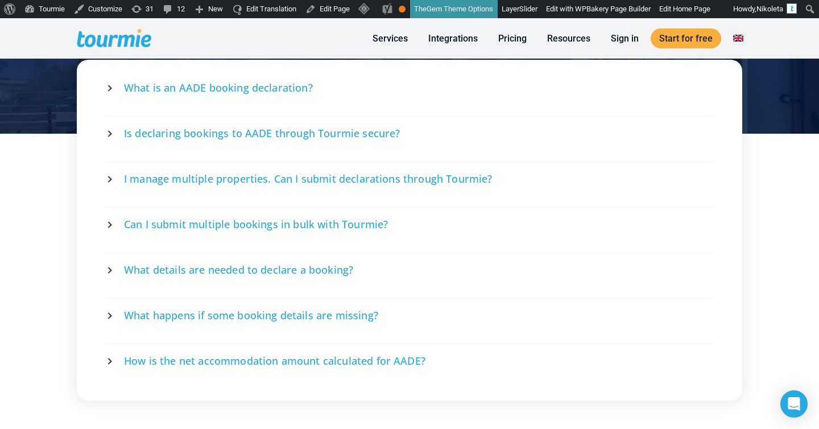
scroll to position [2199, 0]
